Goal: Find specific page/section: Find specific page/section

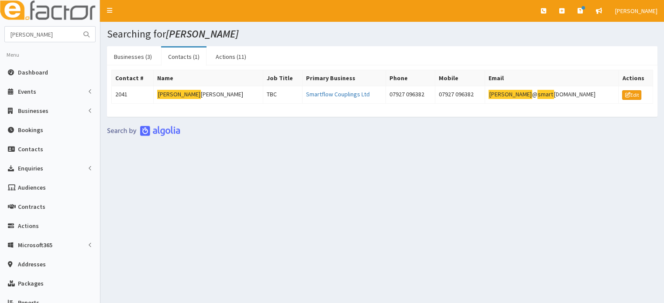
drag, startPoint x: 55, startPoint y: 37, endPoint x: 0, endPoint y: 28, distance: 55.2
click at [0, 28] on section "[PERSON_NAME] Menu Dashboard Events Events Sectors" at bounding box center [50, 200] width 100 height 348
type input "awau"
click at [78, 27] on button "submit" at bounding box center [86, 34] width 17 height 15
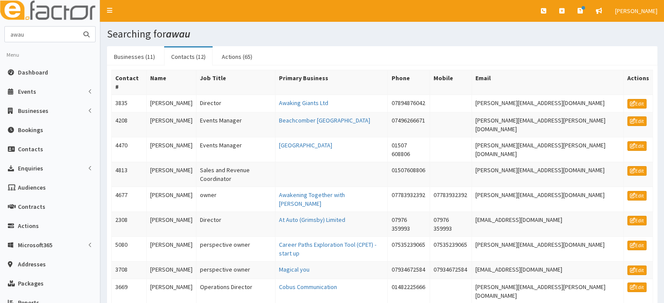
click at [42, 35] on input "awau" at bounding box center [41, 34] width 73 height 15
type input "aqua"
click at [78, 27] on button "submit" at bounding box center [86, 34] width 17 height 15
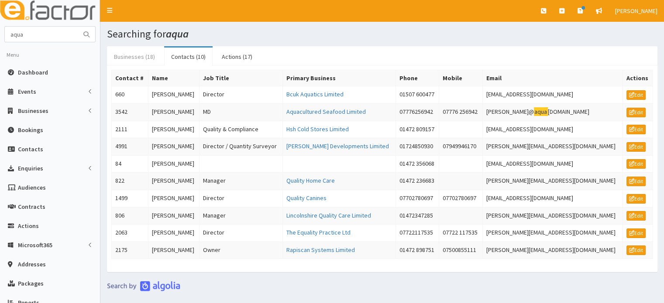
click at [133, 54] on link "Businesses (18)" at bounding box center [134, 57] width 55 height 18
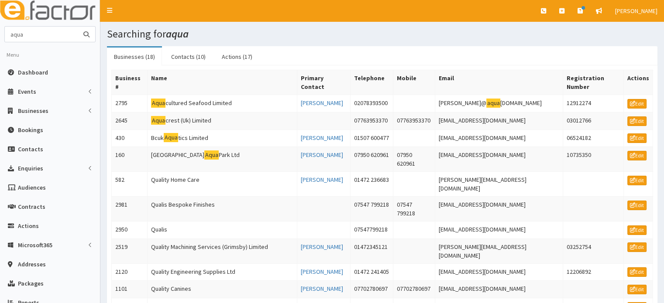
click at [61, 35] on input "aqua" at bounding box center [41, 34] width 73 height 15
type input "aqua sure"
click at [78, 27] on button "submit" at bounding box center [86, 34] width 17 height 15
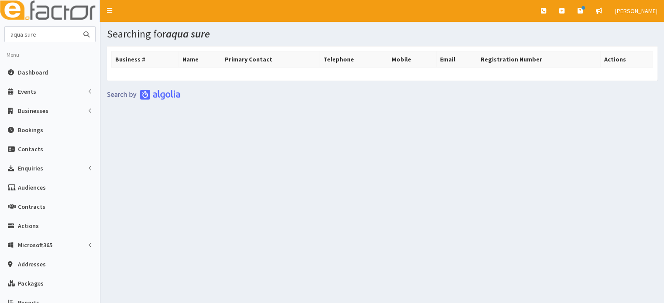
click at [61, 35] on input "aqua sure" at bounding box center [41, 34] width 73 height 15
type input "aquasure"
click at [78, 27] on button "submit" at bounding box center [86, 34] width 17 height 15
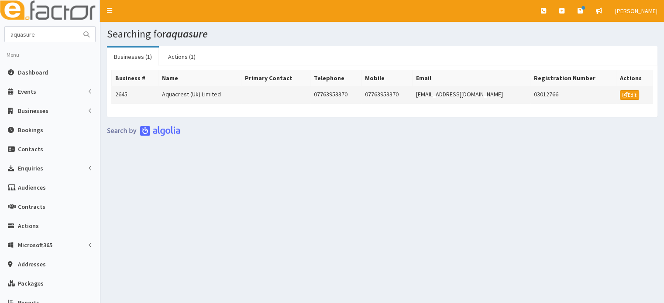
click at [188, 99] on td "Aquacrest (Uk) Limited" at bounding box center [199, 94] width 83 height 17
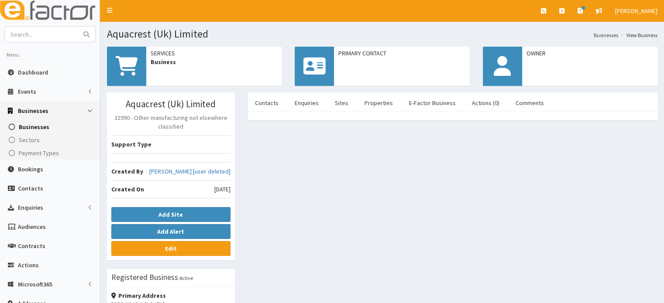
click at [40, 14] on img at bounding box center [50, 11] width 100 height 22
